Goal: Transaction & Acquisition: Purchase product/service

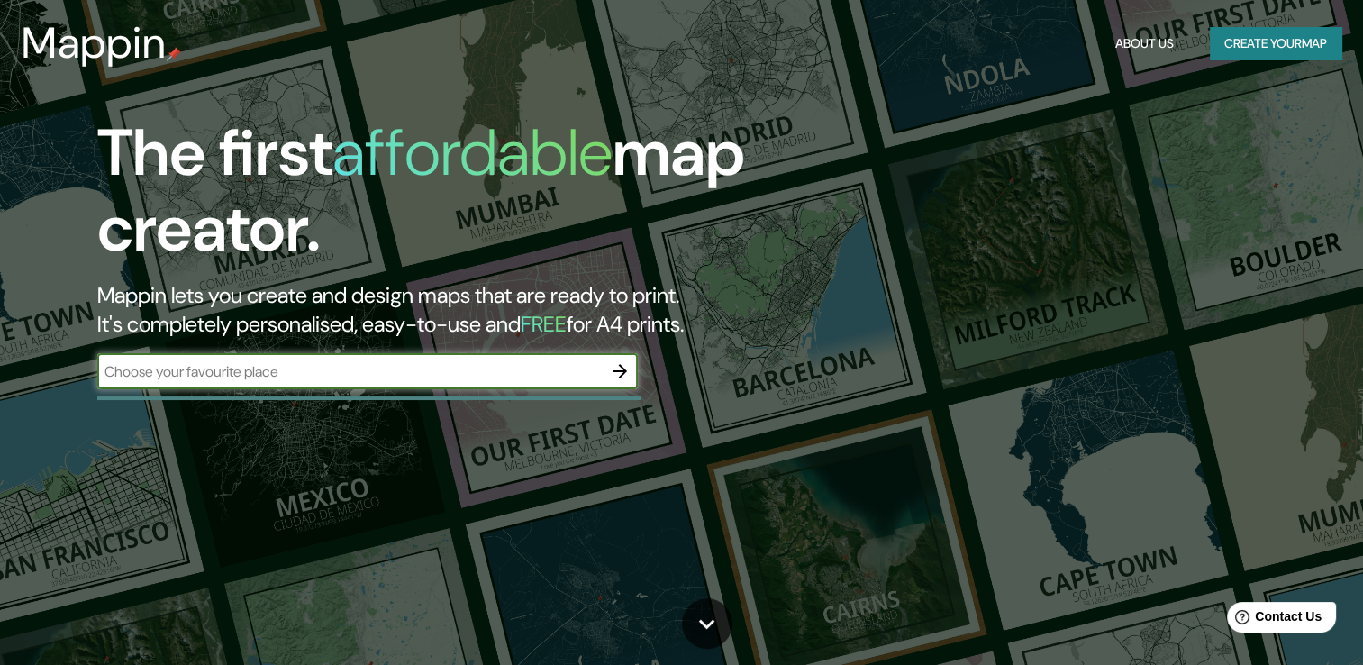
click at [321, 367] on input "text" at bounding box center [349, 371] width 504 height 21
type input "[GEOGRAPHIC_DATA]"
click at [614, 369] on icon "button" at bounding box center [620, 371] width 22 height 22
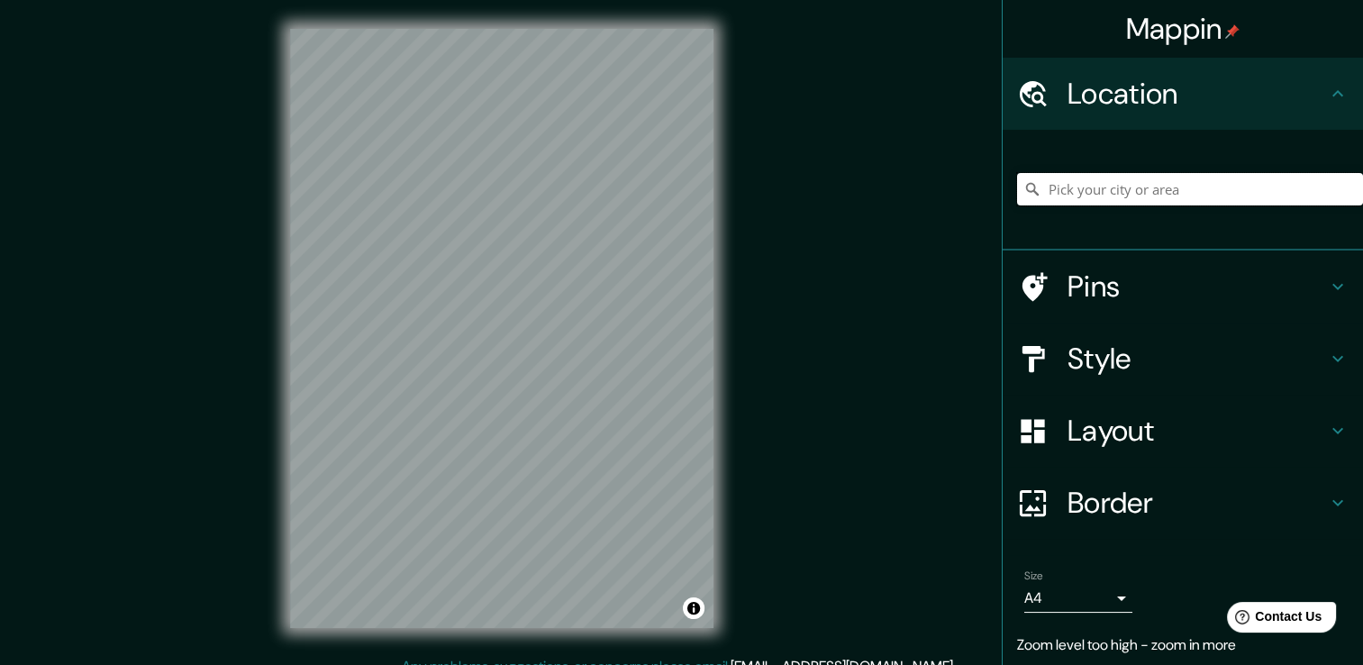
click at [1215, 189] on input "Pick your city or area" at bounding box center [1190, 189] width 346 height 32
type input "[GEOGRAPHIC_DATA], [GEOGRAPHIC_DATA], [GEOGRAPHIC_DATA]"
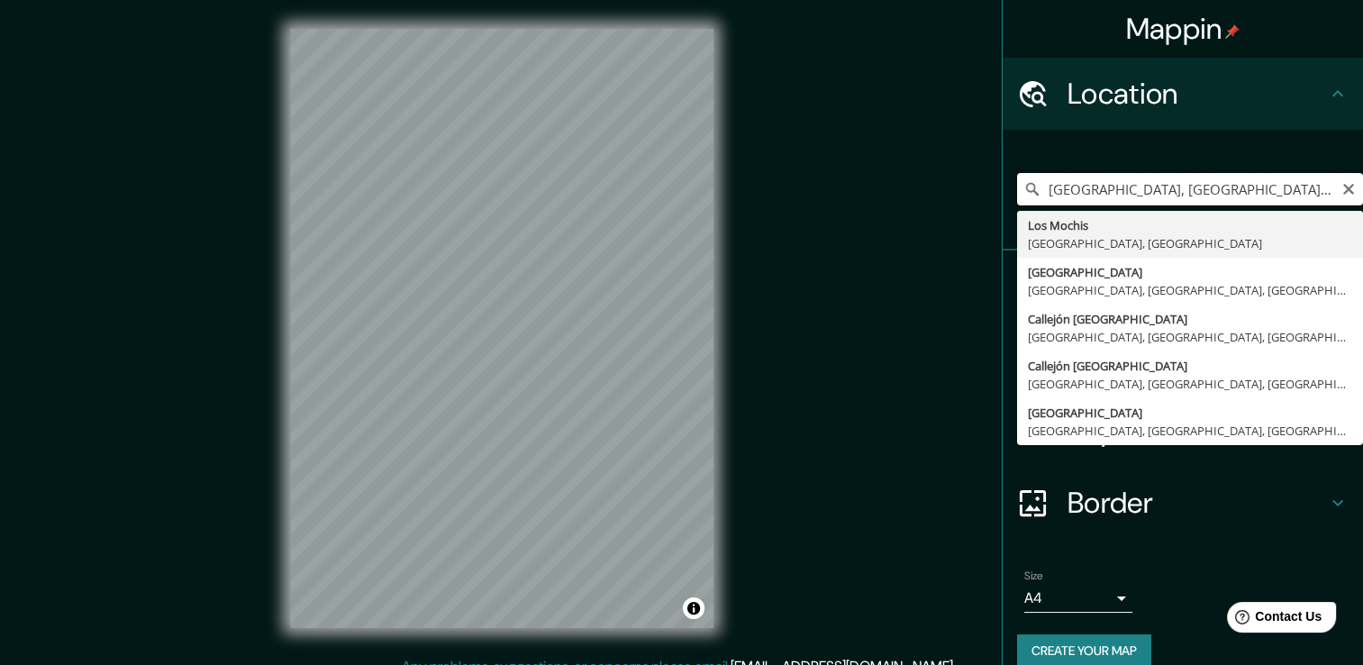
click at [1292, 193] on input "[GEOGRAPHIC_DATA], [GEOGRAPHIC_DATA], [GEOGRAPHIC_DATA]" at bounding box center [1190, 189] width 346 height 32
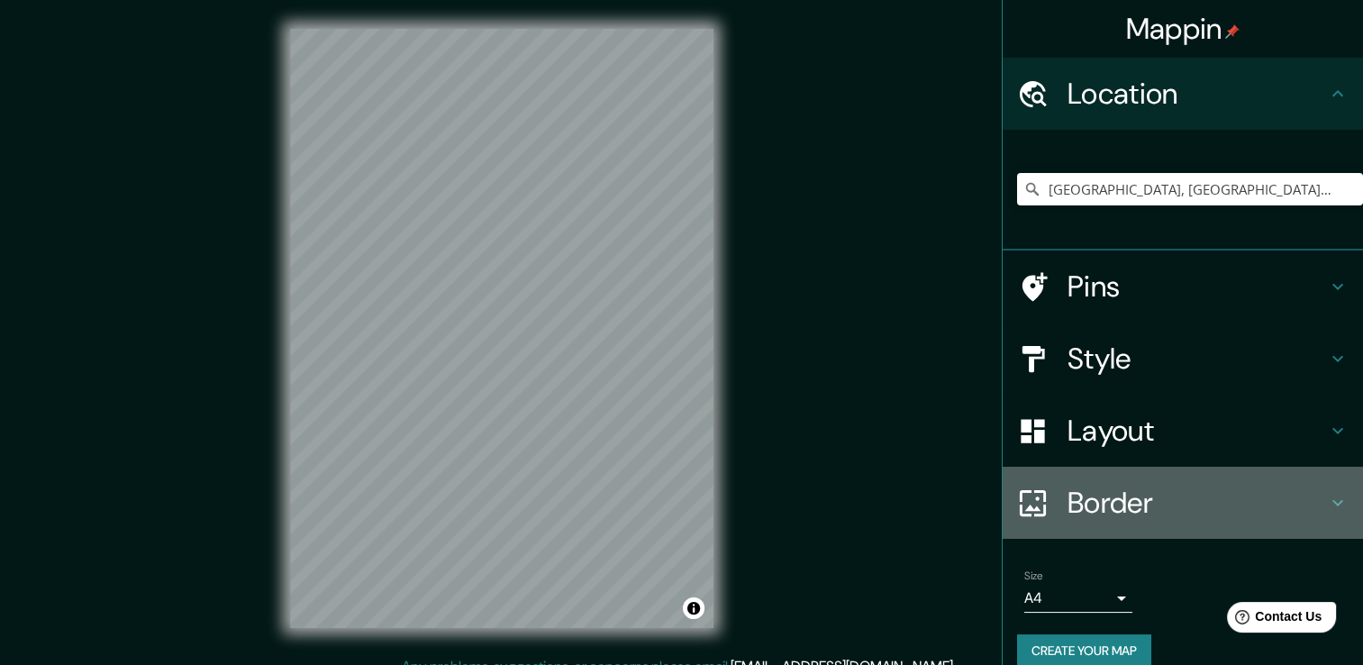
click at [1273, 525] on div "Border" at bounding box center [1182, 503] width 360 height 72
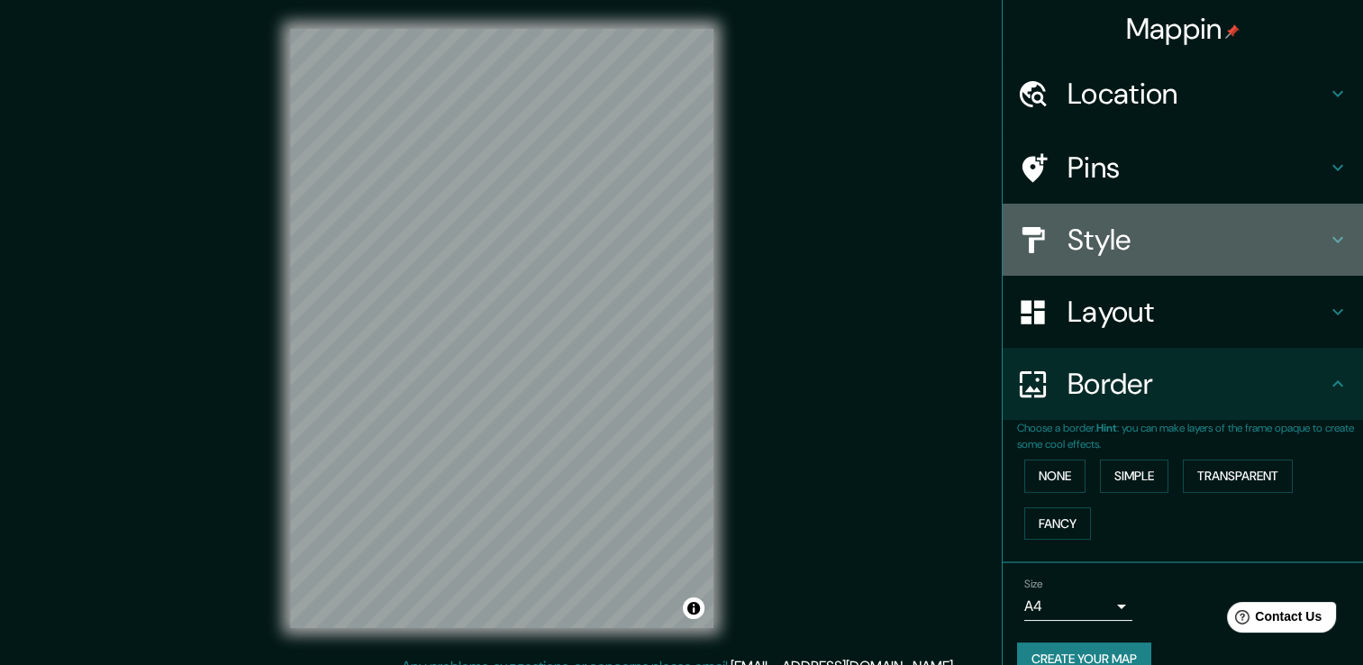
click at [1185, 236] on h4 "Style" at bounding box center [1196, 240] width 259 height 36
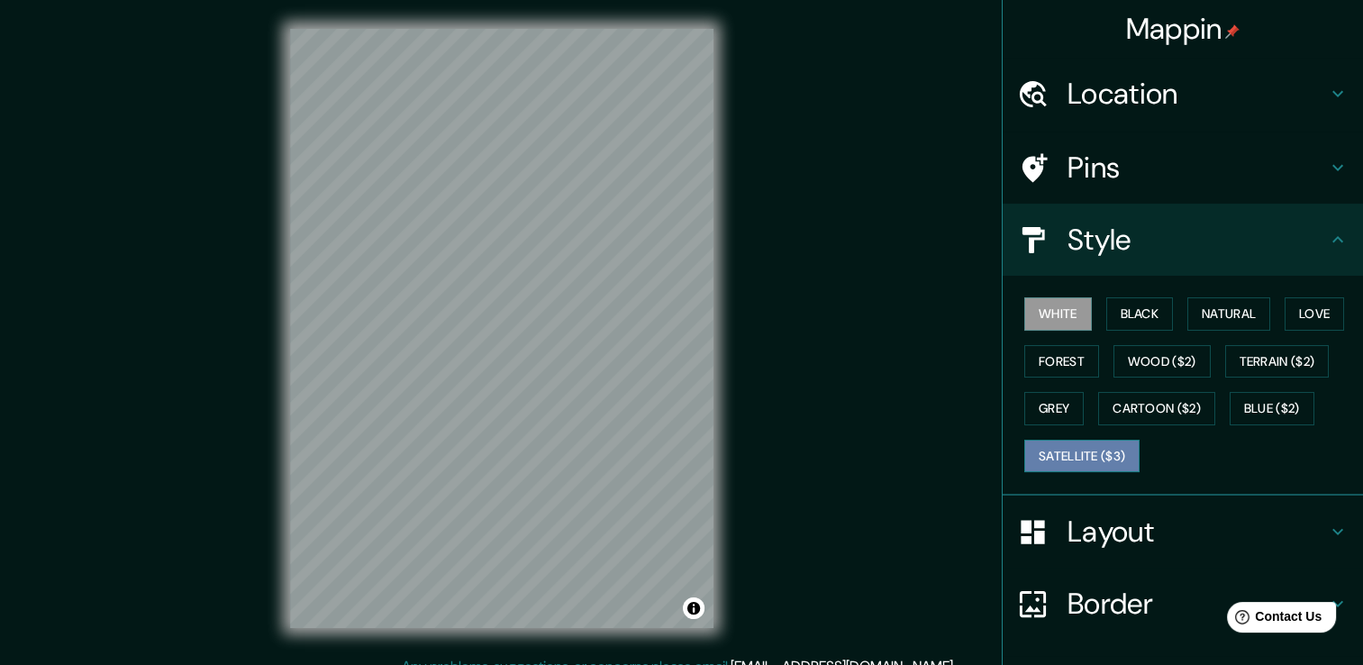
click at [1069, 455] on button "Satellite ($3)" at bounding box center [1081, 456] width 115 height 33
